Goal: Task Accomplishment & Management: Manage account settings

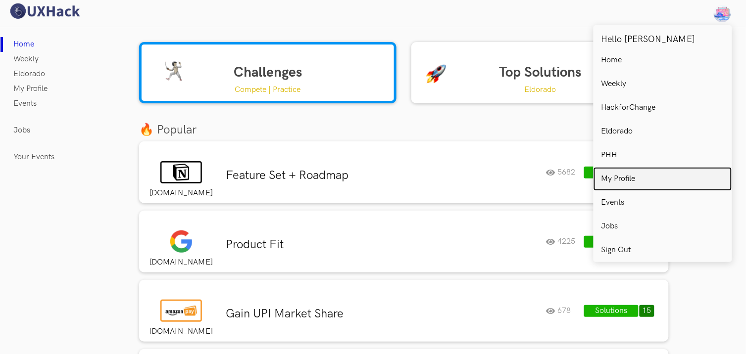
click at [617, 176] on p "My Profile" at bounding box center [618, 179] width 34 height 9
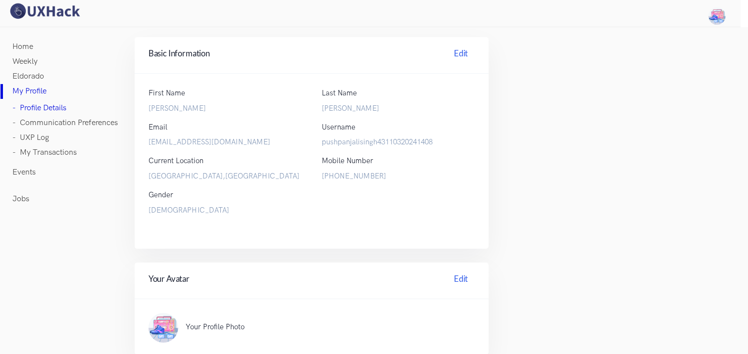
click at [26, 43] on link "Home" at bounding box center [23, 47] width 21 height 15
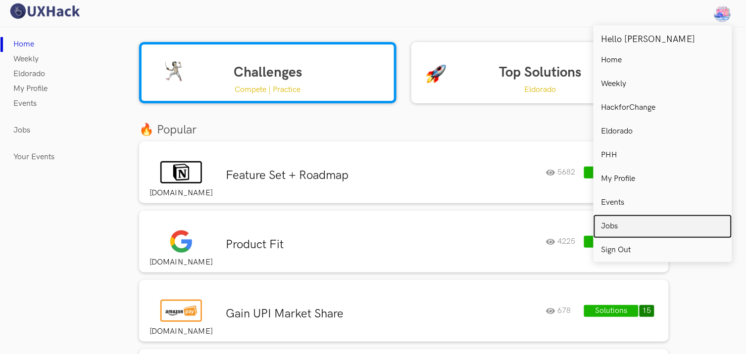
click at [611, 231] on link "Jobs" at bounding box center [662, 227] width 139 height 24
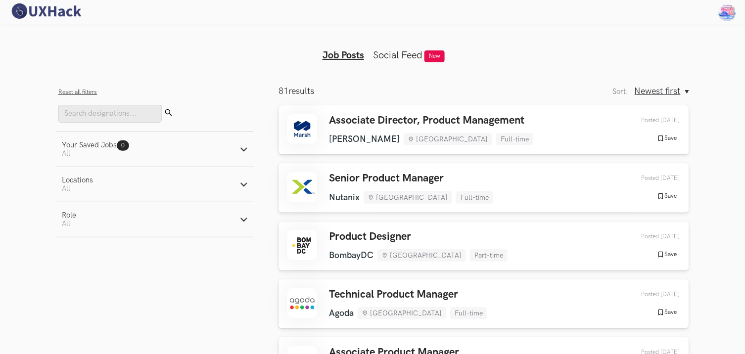
drag, startPoint x: 386, startPoint y: 116, endPoint x: 183, endPoint y: 251, distance: 243.8
click at [183, 251] on aside "Filters Close panel Reset all filters Submit Your Saved Jobs 0 Jobs Active filt…" at bounding box center [155, 258] width 198 height 345
click at [429, 126] on h3 "Associate Director, Product Management" at bounding box center [431, 120] width 204 height 13
click at [713, 12] on div "Hello Pushpanjali Home Weekly Eldorado Profile Events Jobs Leaderboard Sign out" at bounding box center [728, 12] width 36 height 25
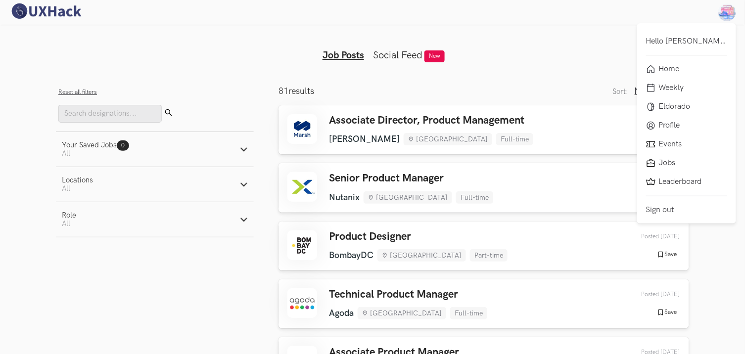
click at [724, 12] on img at bounding box center [728, 12] width 18 height 18
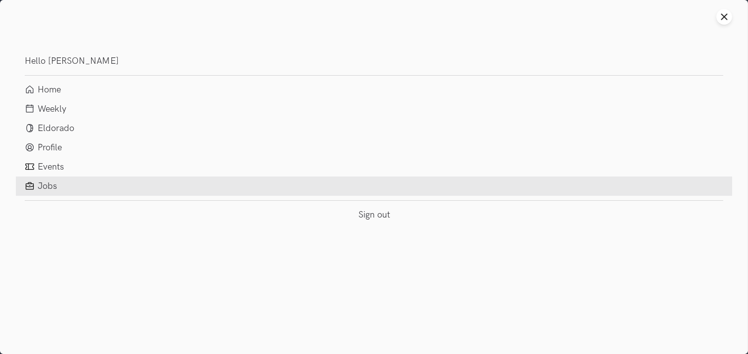
click at [49, 185] on link "Jobs" at bounding box center [47, 186] width 19 height 10
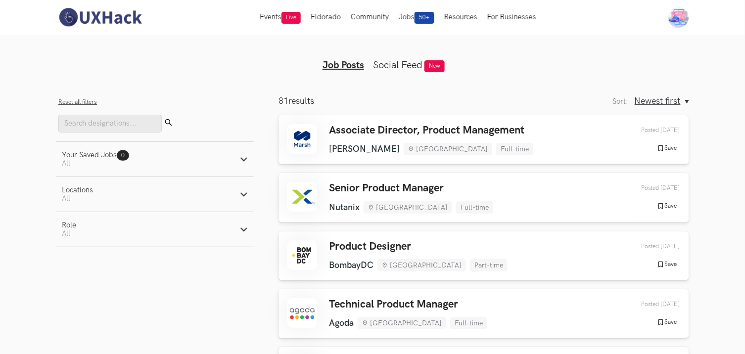
click at [666, 15] on ul "Home My Profile Sign Out" at bounding box center [671, 17] width 37 height 21
click at [682, 15] on img at bounding box center [679, 17] width 21 height 21
click at [668, 55] on link "My Profile" at bounding box center [678, 61] width 99 height 22
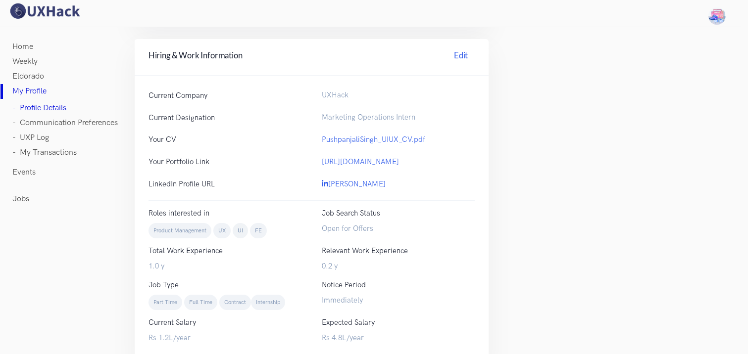
scroll to position [354, 0]
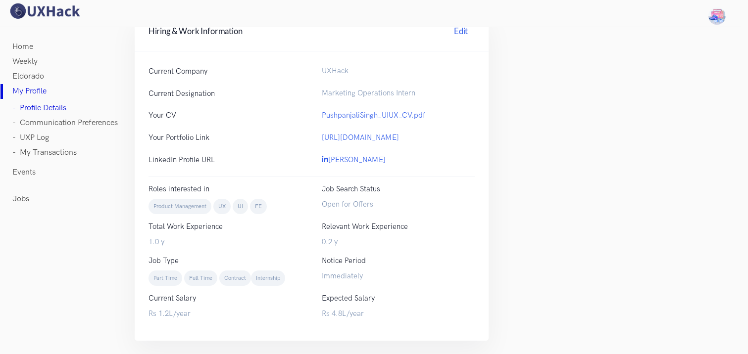
click at [15, 197] on link "Jobs" at bounding box center [21, 199] width 17 height 15
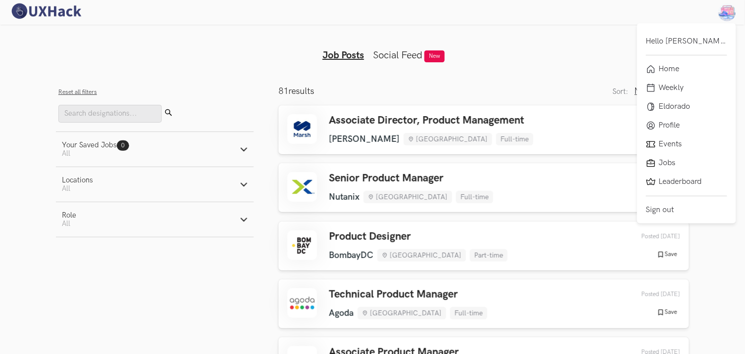
click at [726, 20] on img at bounding box center [728, 12] width 18 height 18
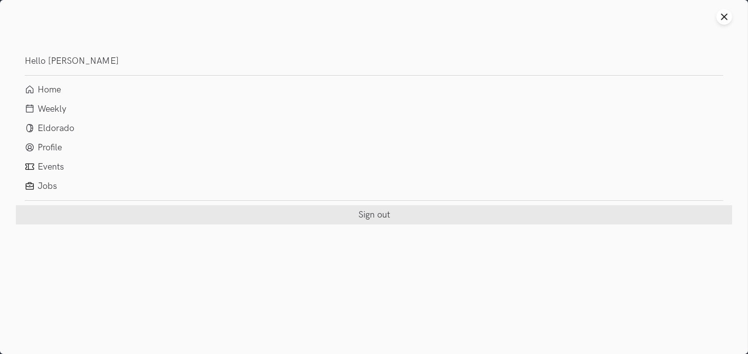
click at [374, 212] on li "Sign out" at bounding box center [374, 214] width 716 height 19
click at [383, 214] on link "Sign out" at bounding box center [374, 215] width 32 height 10
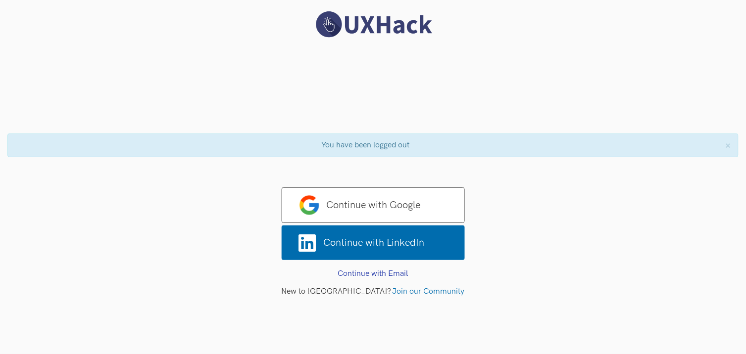
click at [365, 268] on form "Continue with Google Continue with LinkedIn pushpanjalisingh43@gmail.com Existi…" at bounding box center [373, 240] width 183 height 111
click at [366, 270] on link "Continue with Email" at bounding box center [373, 273] width 70 height 9
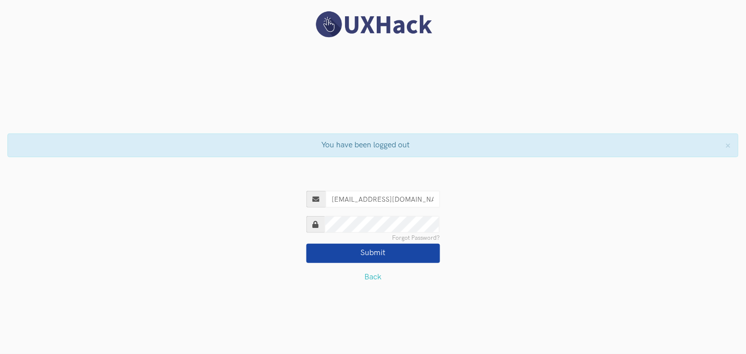
click at [367, 198] on input "[EMAIL_ADDRESS][DOMAIN_NAME]" at bounding box center [383, 199] width 114 height 17
click at [393, 199] on input "pushpanjali.singh43@gmail.com" at bounding box center [383, 199] width 114 height 17
click at [430, 202] on input "pushpanjali.singh@gmail.com" at bounding box center [383, 199] width 114 height 17
click at [408, 195] on input "pushpanjali.singh@gmail.co" at bounding box center [383, 199] width 114 height 17
type input "[PERSON_NAME][EMAIL_ADDRESS][PERSON_NAME][DOMAIN_NAME]"
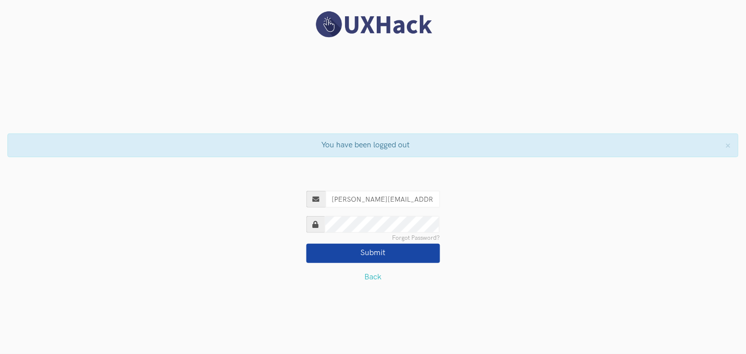
click at [388, 255] on button "Submit" at bounding box center [373, 253] width 134 height 19
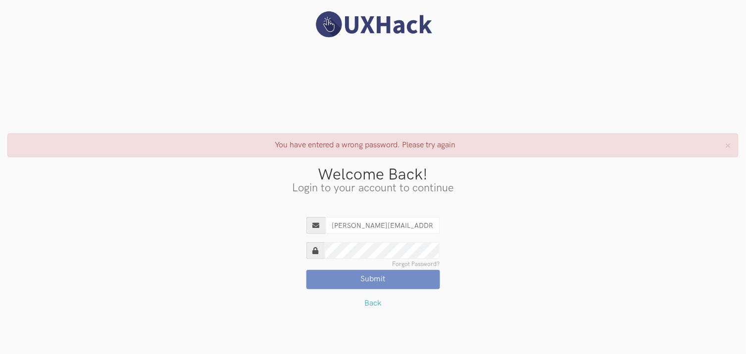
click at [422, 264] on link "Forgot Password?" at bounding box center [416, 265] width 48 height 6
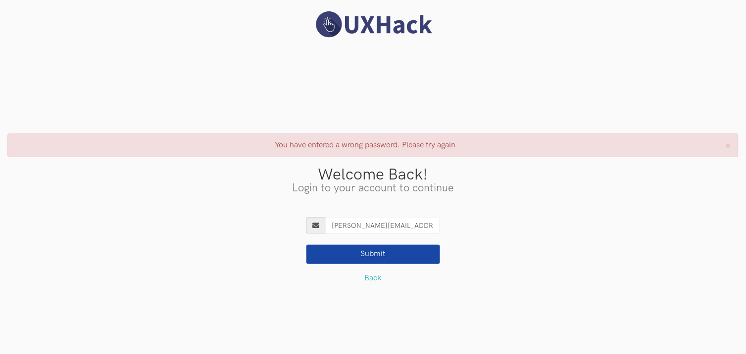
click at [409, 254] on button "Submit" at bounding box center [373, 254] width 134 height 19
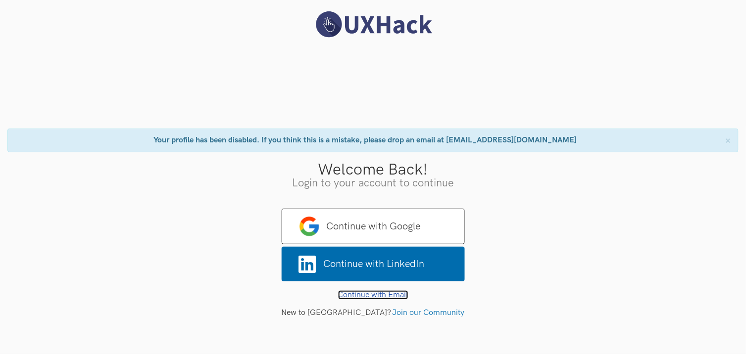
click at [361, 294] on link "Continue with Email" at bounding box center [373, 294] width 70 height 9
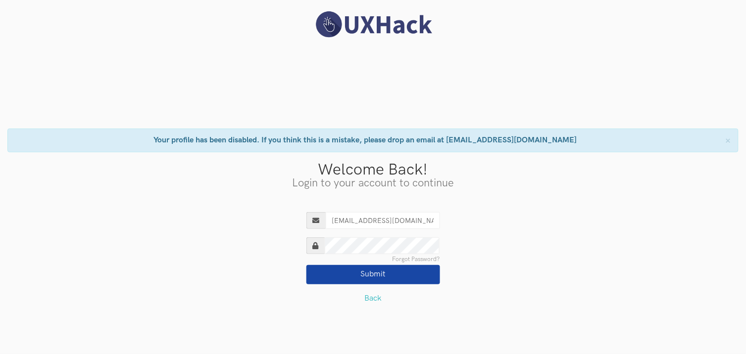
click at [367, 222] on input "[EMAIL_ADDRESS][DOMAIN_NAME]" at bounding box center [383, 220] width 114 height 17
click at [393, 221] on input "pushpanjali.singh43@gmail.com" at bounding box center [383, 220] width 114 height 17
click at [428, 219] on input "pushpanjali.singh@gmail.com" at bounding box center [383, 220] width 114 height 17
click at [409, 221] on input "pushpanjali.singh@gmail.co" at bounding box center [383, 220] width 114 height 17
type input "pushpanjali.singh@uxhack.co"
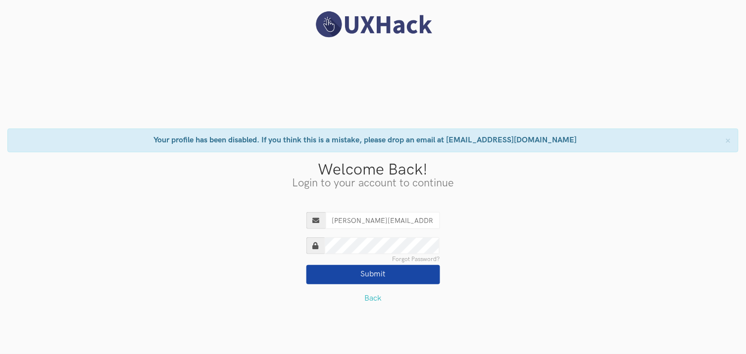
click at [432, 275] on button "Submit" at bounding box center [373, 274] width 134 height 19
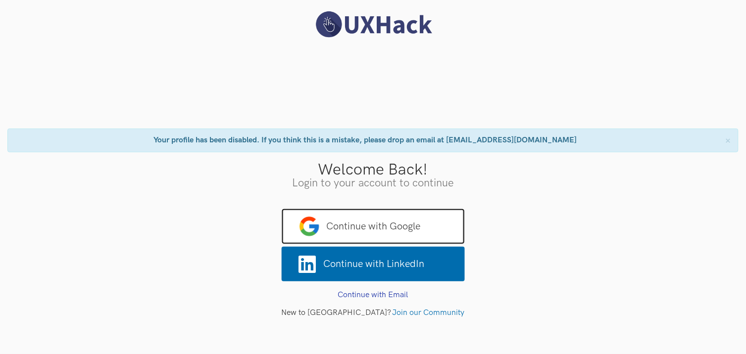
click at [365, 210] on span "Continue with Google" at bounding box center [373, 227] width 183 height 36
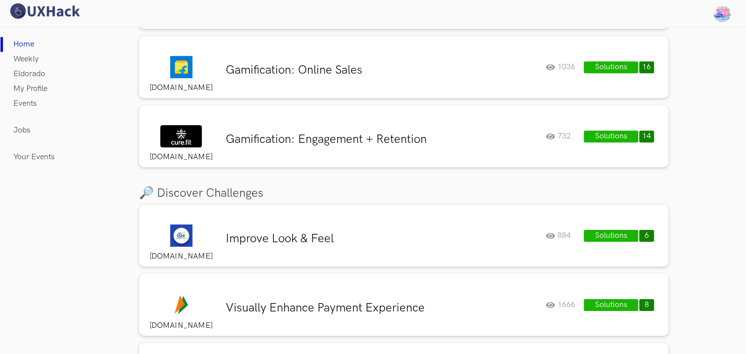
scroll to position [439, 0]
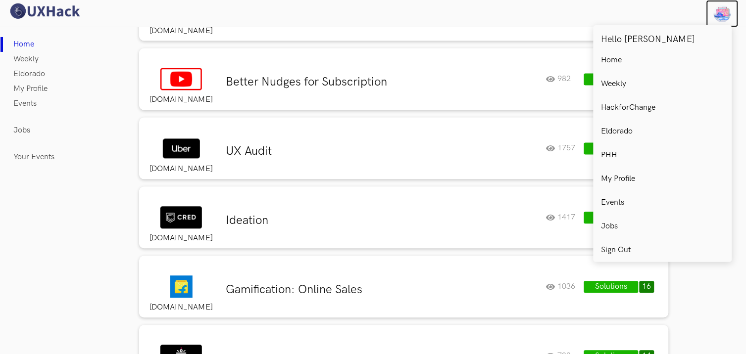
click at [722, 8] on img at bounding box center [722, 13] width 17 height 17
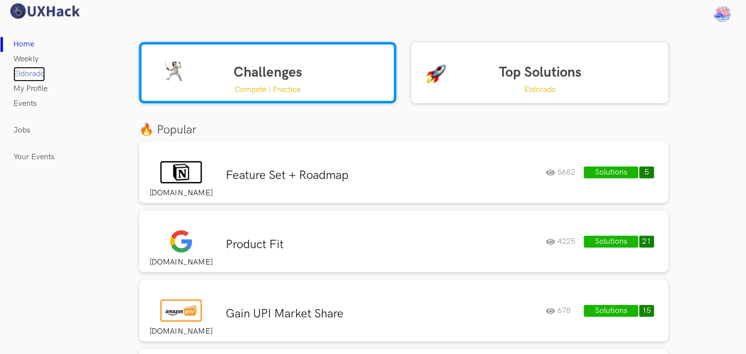
click at [27, 70] on link "Eldorado" at bounding box center [29, 74] width 32 height 15
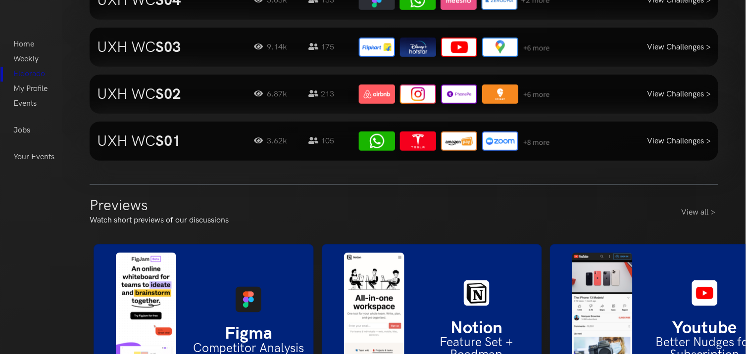
scroll to position [990, 0]
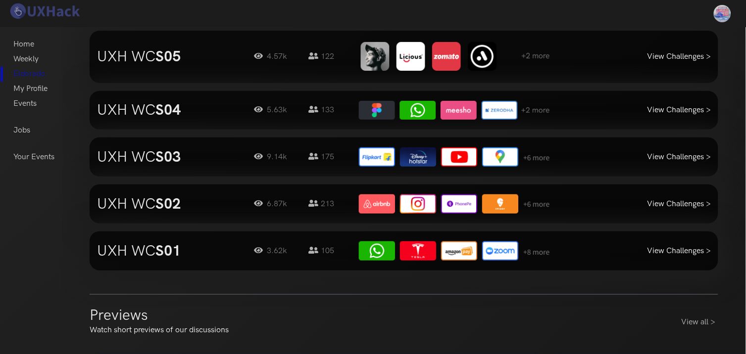
click at [144, 151] on h3 "UXH WC S03" at bounding box center [168, 157] width 143 height 18
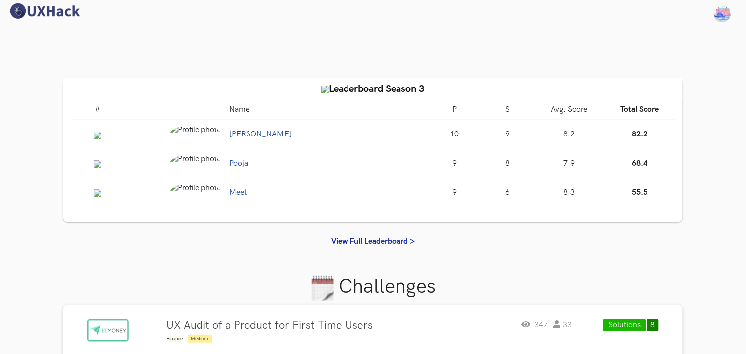
click at [95, 134] on img at bounding box center [98, 136] width 8 height 8
